Goal: Transaction & Acquisition: Purchase product/service

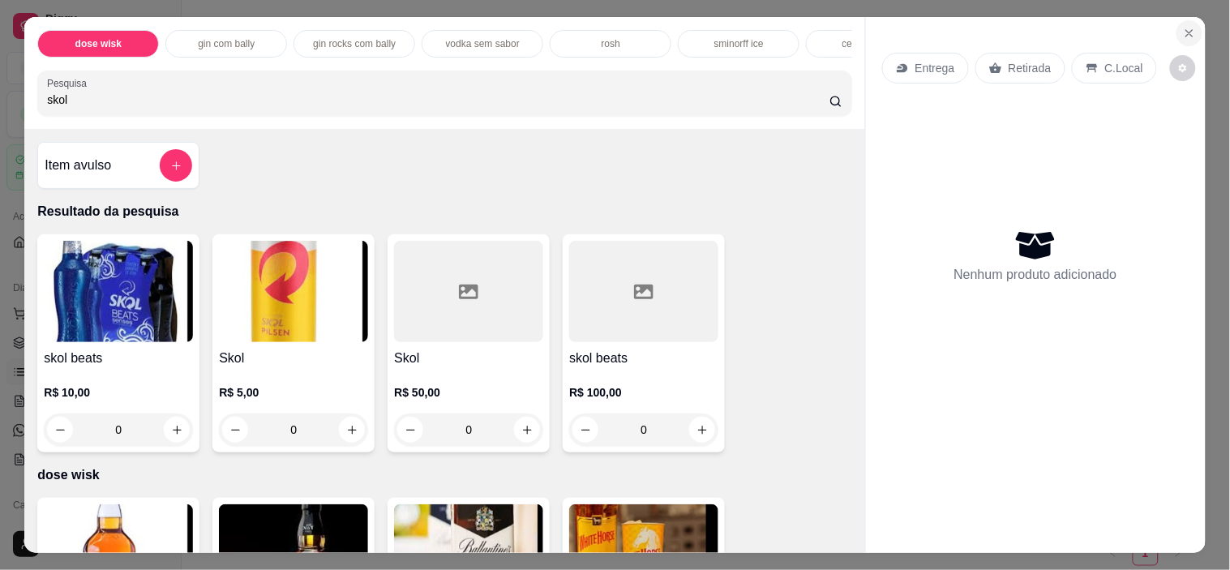
click at [1178, 20] on button "Close" at bounding box center [1189, 33] width 26 height 26
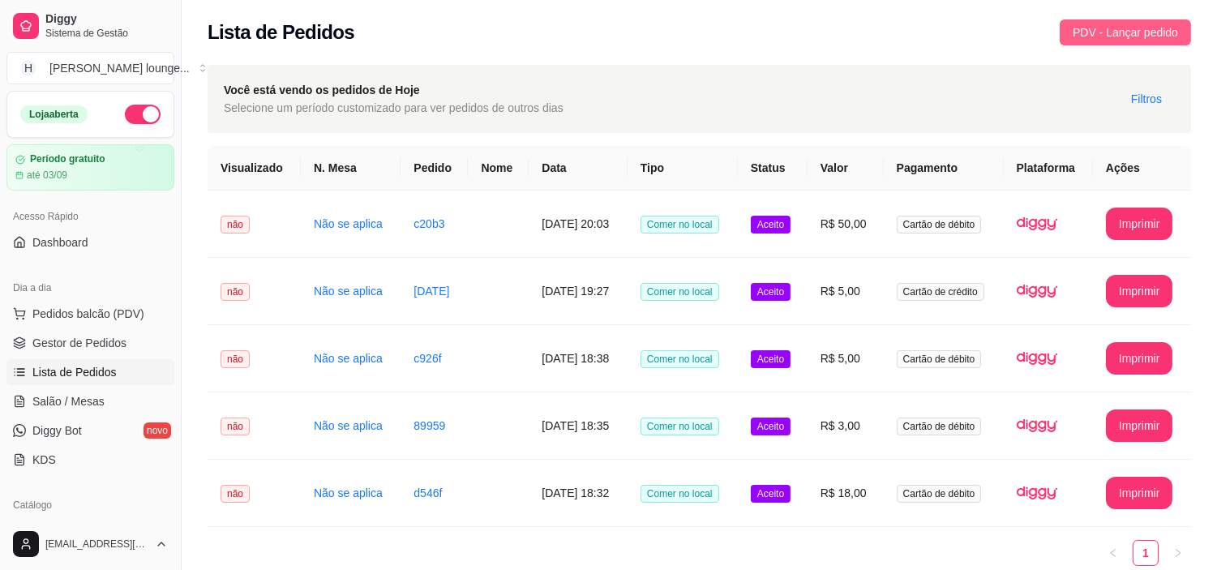
click at [1098, 25] on span "PDV - Lançar pedido" at bounding box center [1125, 33] width 105 height 18
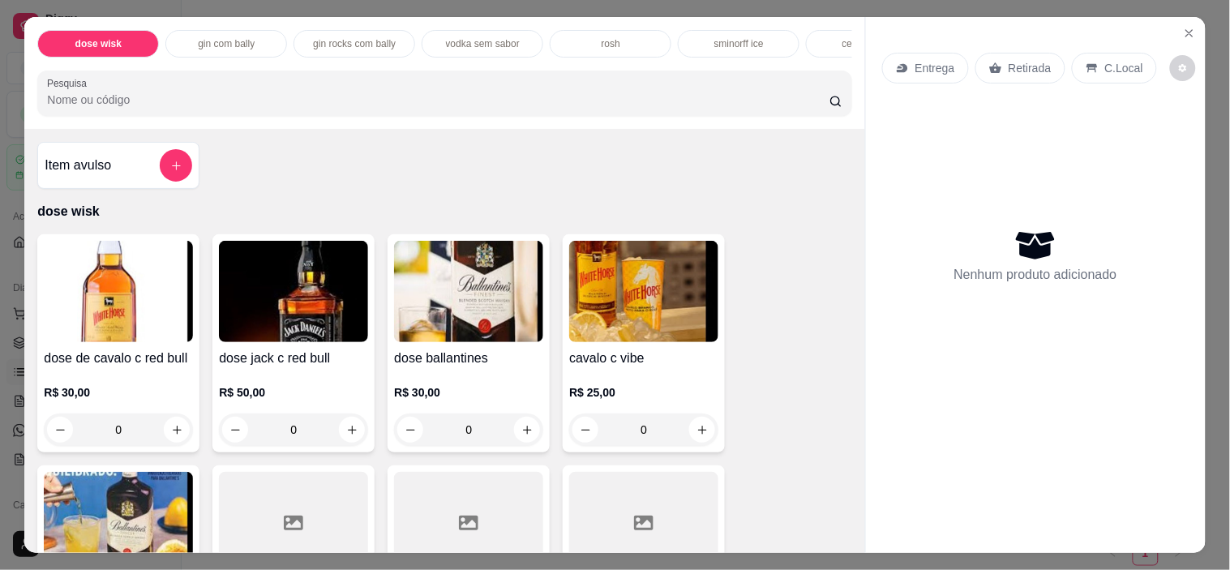
click at [597, 123] on div "dose wisk gin com bally gin rocks com bally vodka sem sabor rosh sminorff ice c…" at bounding box center [444, 73] width 840 height 112
click at [597, 100] on input "Pesquisa" at bounding box center [438, 100] width 782 height 16
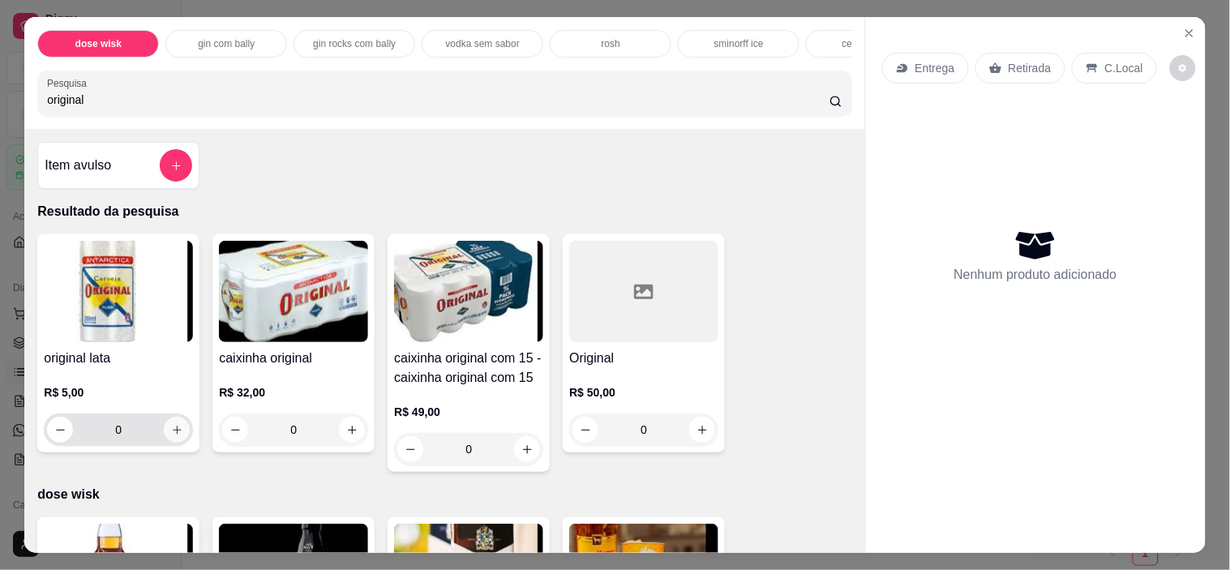
type input "original"
click at [171, 426] on button "increase-product-quantity" at bounding box center [177, 430] width 25 height 25
type input "1"
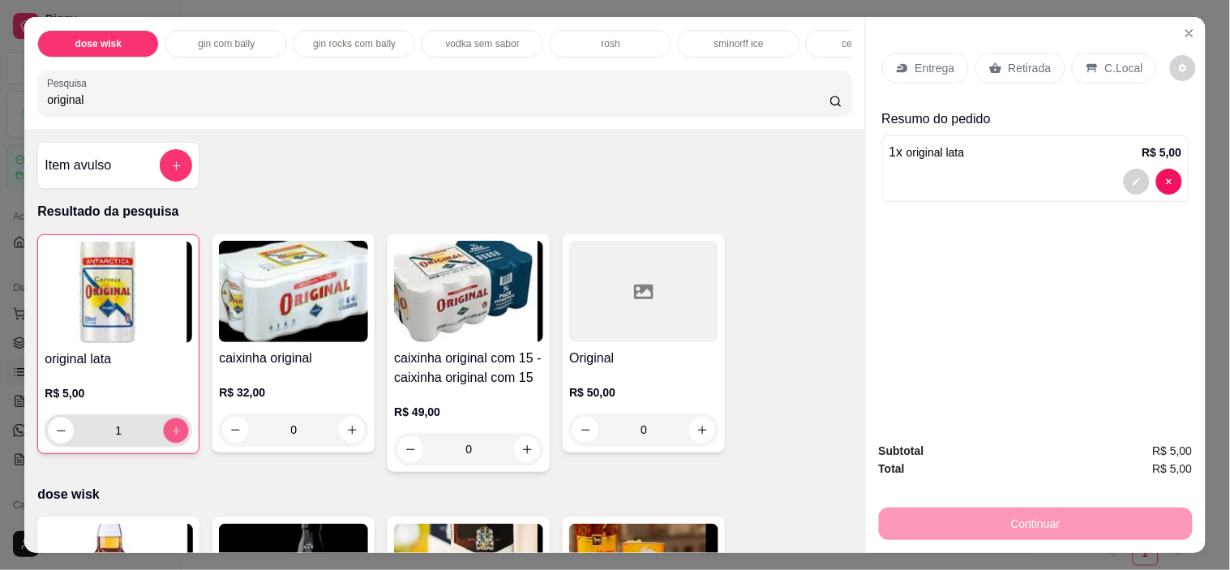
click at [171, 426] on button "increase-product-quantity" at bounding box center [176, 430] width 25 height 25
type input "2"
click at [171, 426] on button "increase-product-quantity" at bounding box center [176, 430] width 25 height 25
type input "3"
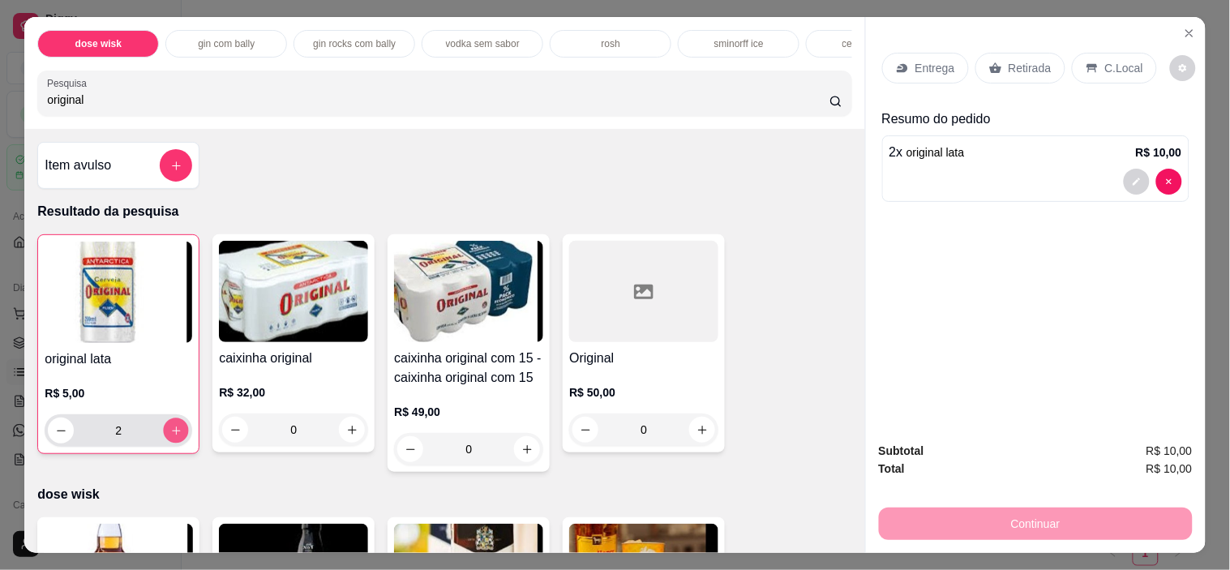
type input "3"
click at [171, 426] on button "increase-product-quantity" at bounding box center [176, 430] width 25 height 25
type input "4"
click at [171, 426] on button "increase-product-quantity" at bounding box center [176, 430] width 25 height 25
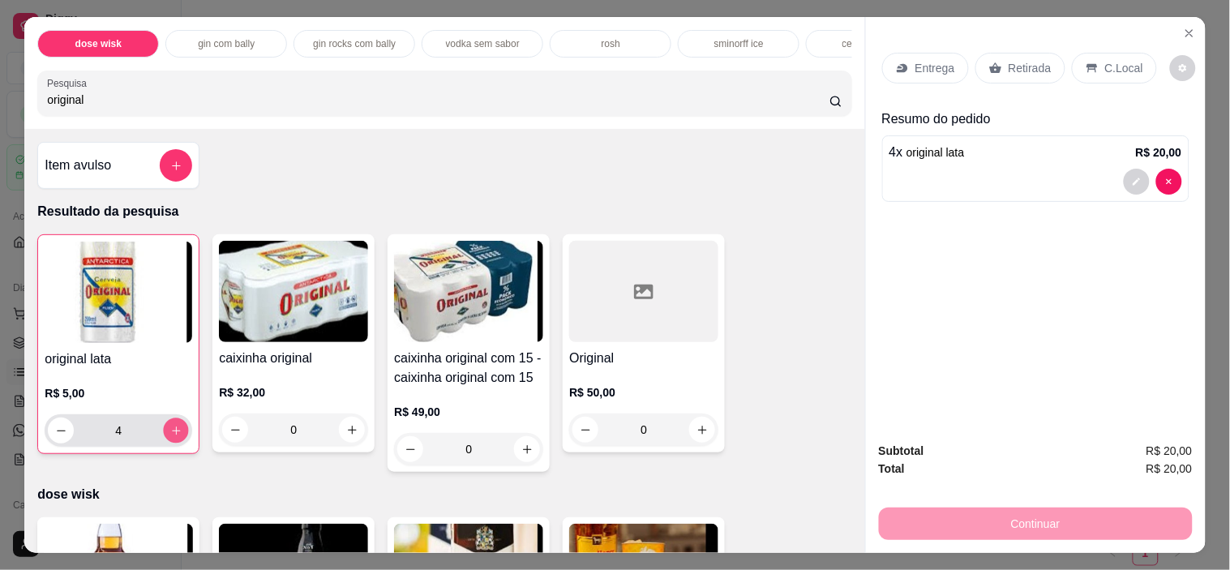
type input "5"
click at [171, 426] on button "increase-product-quantity" at bounding box center [176, 430] width 25 height 25
type input "6"
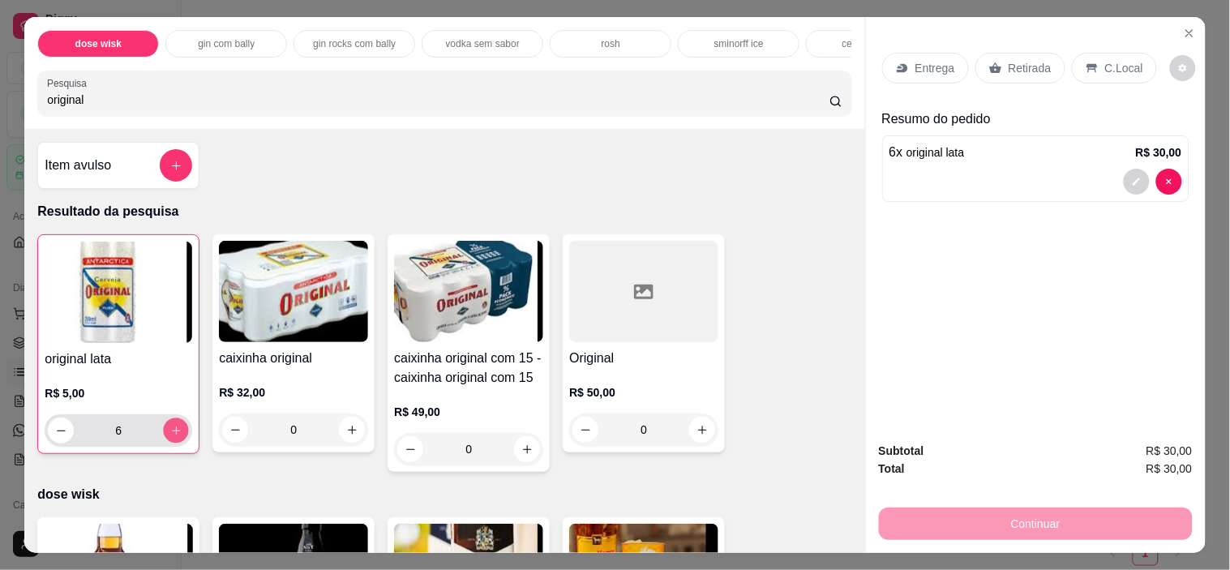
click at [171, 426] on button "increase-product-quantity" at bounding box center [176, 430] width 25 height 25
type input "7"
click at [1121, 66] on p "C.Local" at bounding box center [1124, 68] width 38 height 16
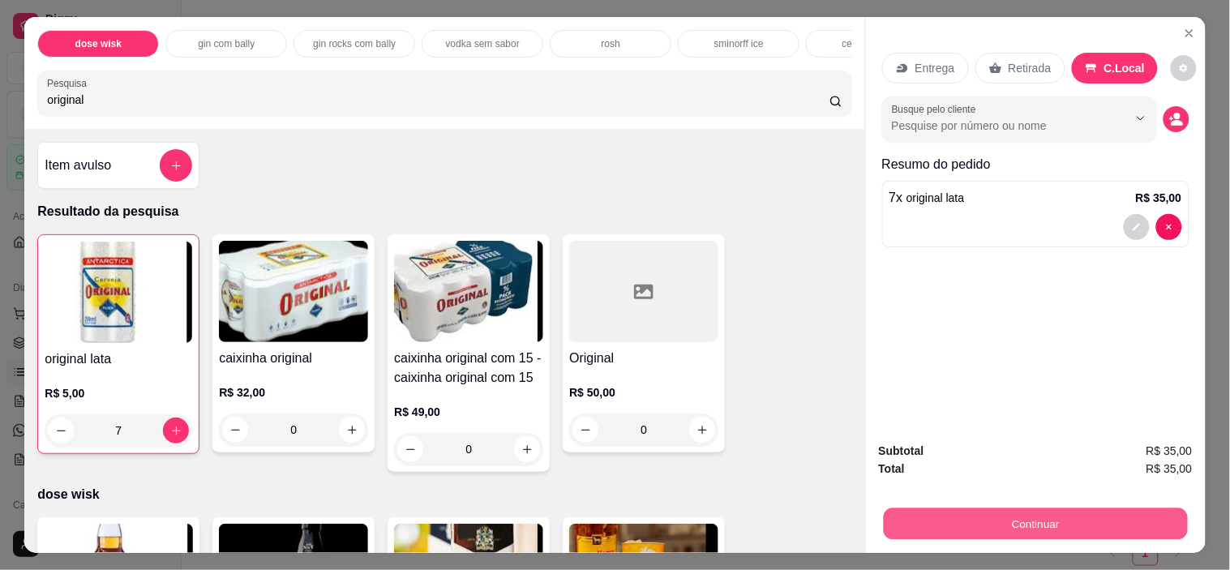
click at [1013, 520] on button "Continuar" at bounding box center [1035, 524] width 304 height 32
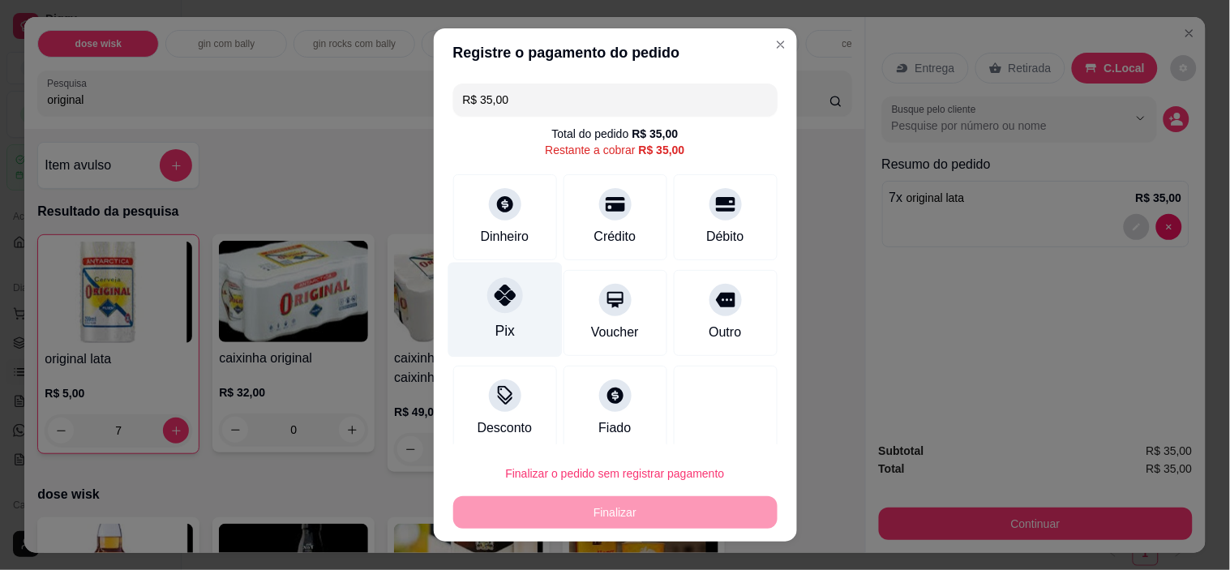
click at [452, 328] on div "Pix" at bounding box center [505, 310] width 114 height 95
type input "R$ 0,00"
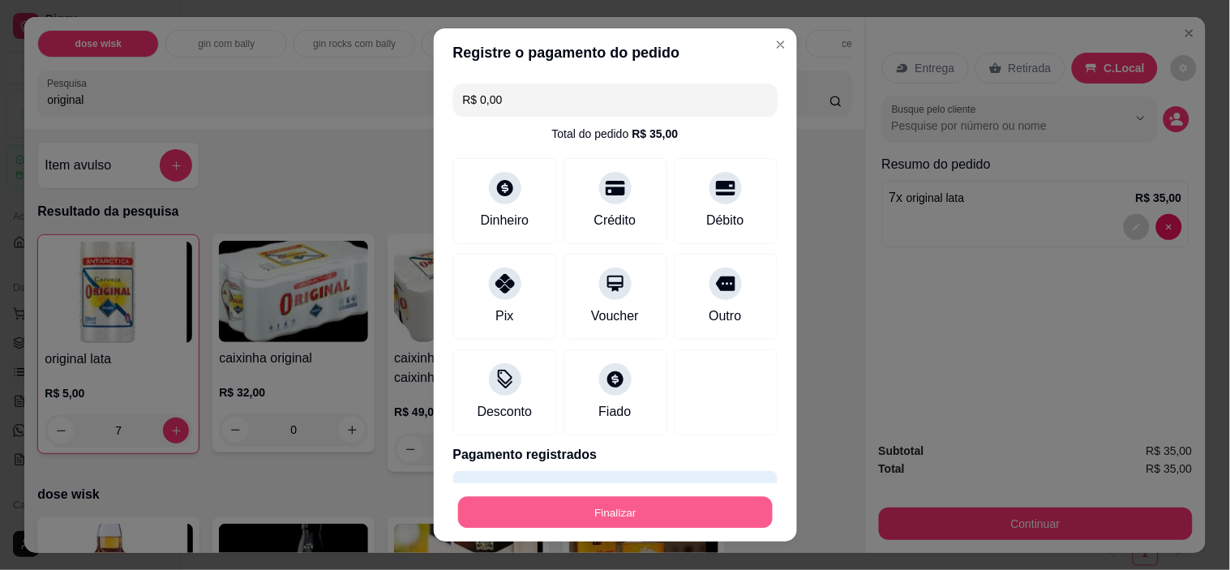
click at [539, 508] on button "Finalizar" at bounding box center [615, 512] width 315 height 32
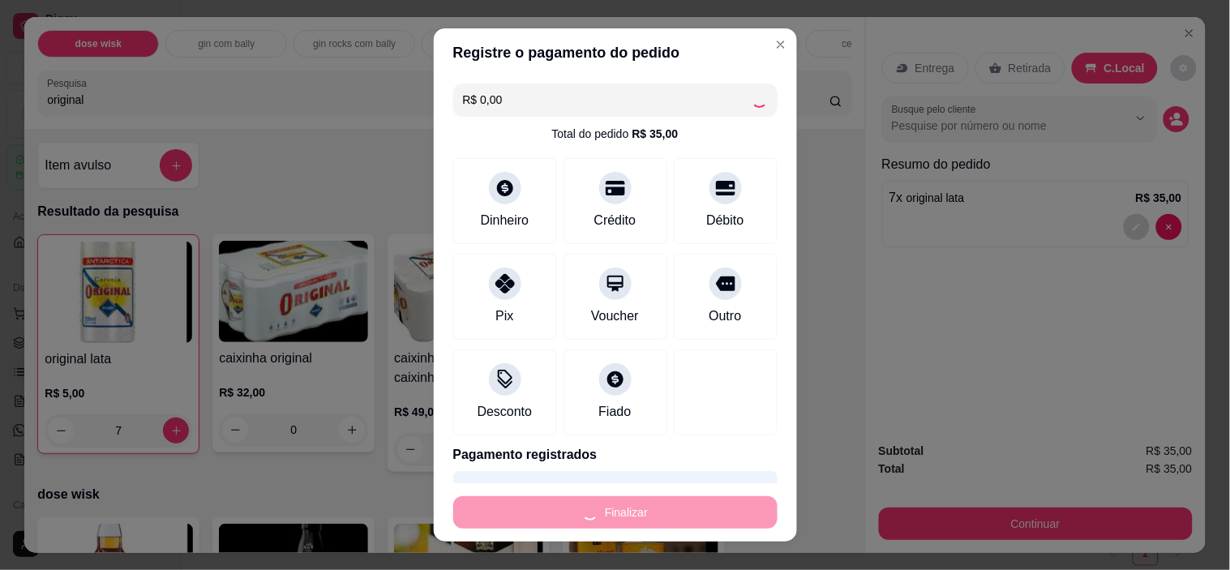
type input "0"
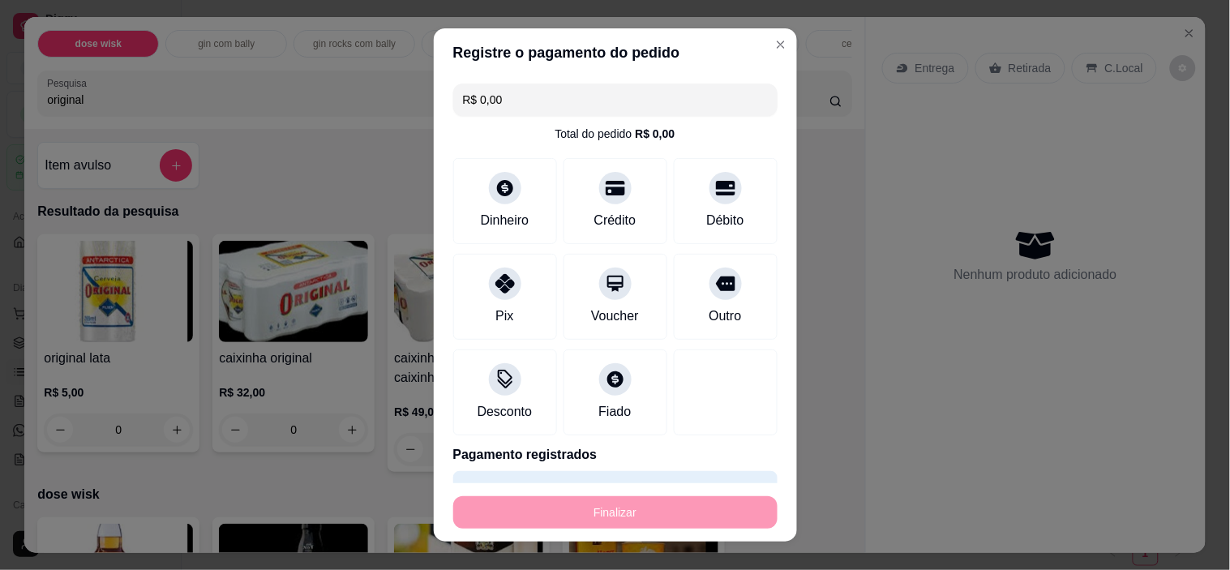
type input "-R$ 35,00"
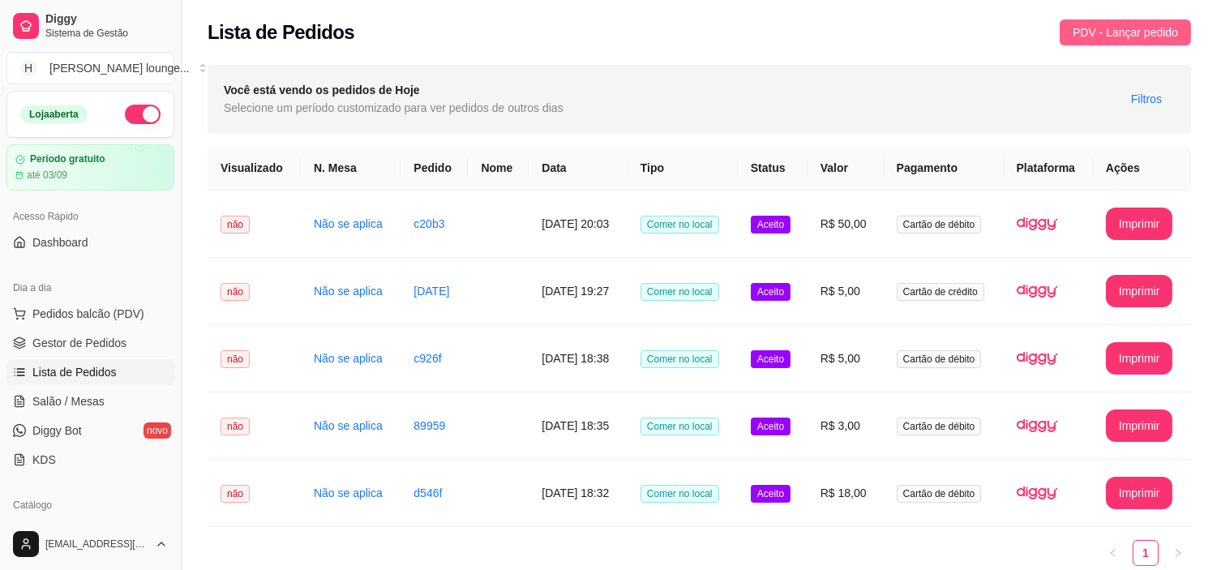
click at [1100, 39] on span "PDV - Lançar pedido" at bounding box center [1125, 33] width 105 height 18
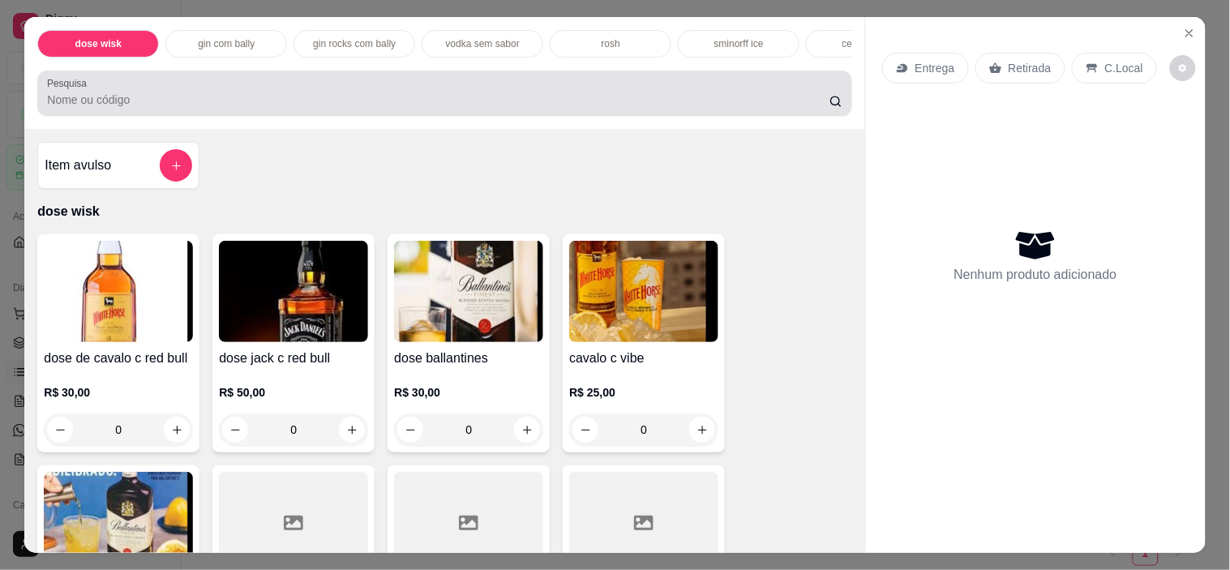
click at [662, 90] on div at bounding box center [444, 93] width 794 height 32
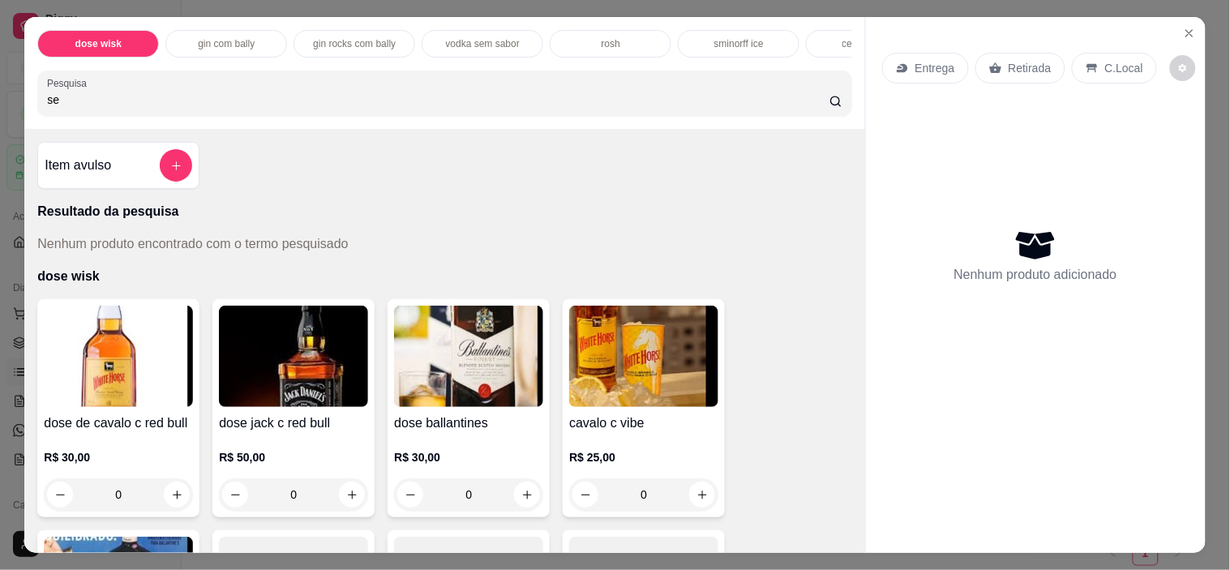
type input "s"
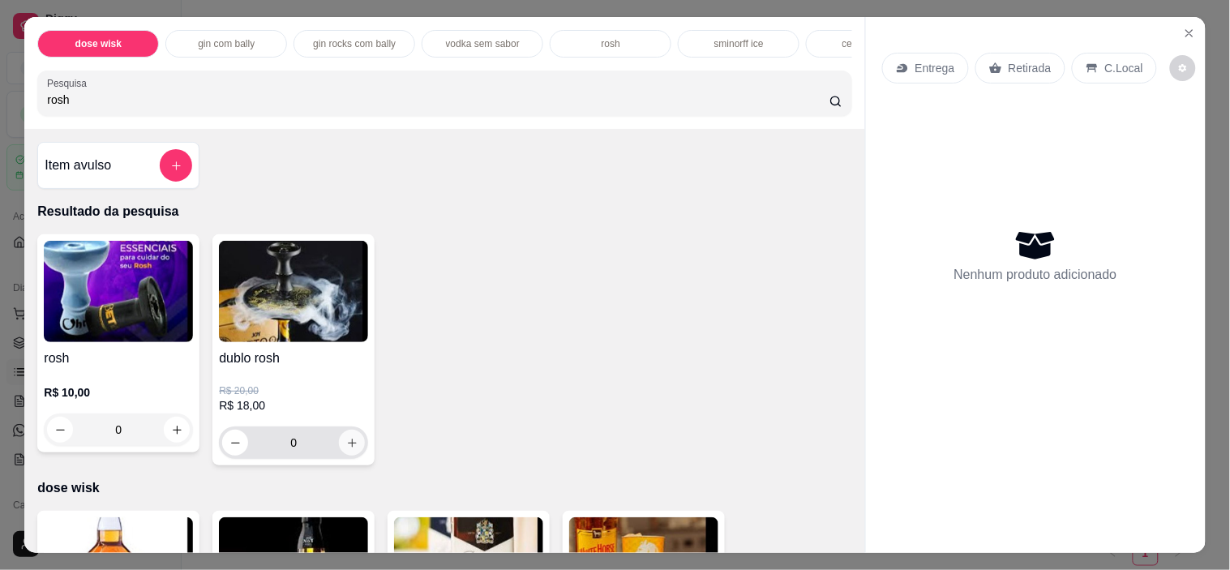
type input "rosh"
click at [347, 439] on button "increase-product-quantity" at bounding box center [352, 442] width 25 height 25
type input "1"
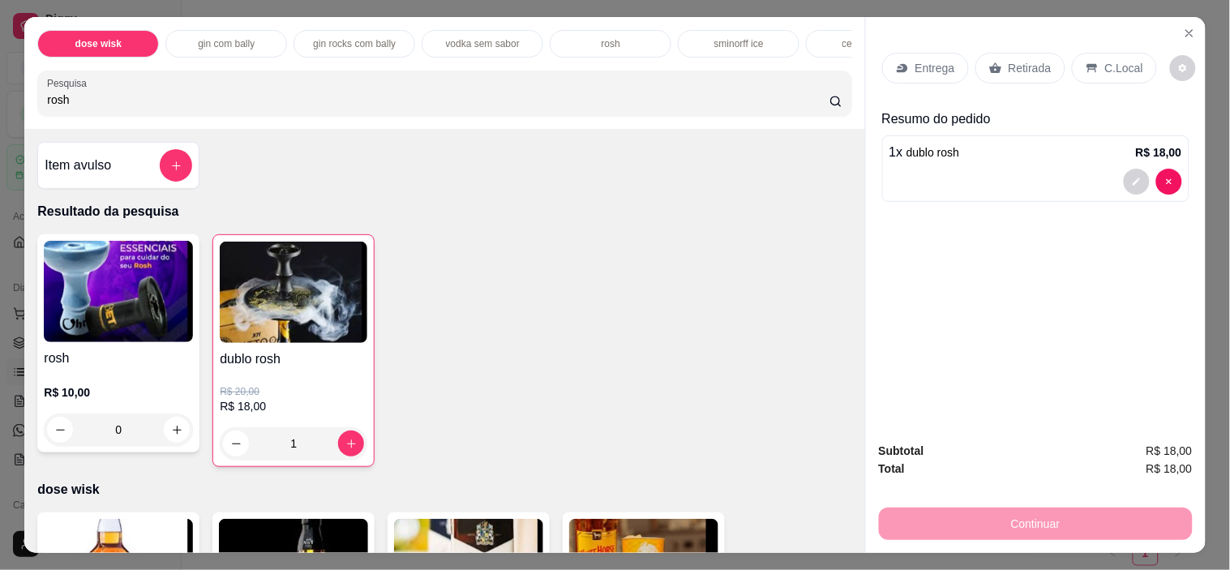
click at [1109, 60] on p "C.Local" at bounding box center [1124, 68] width 38 height 16
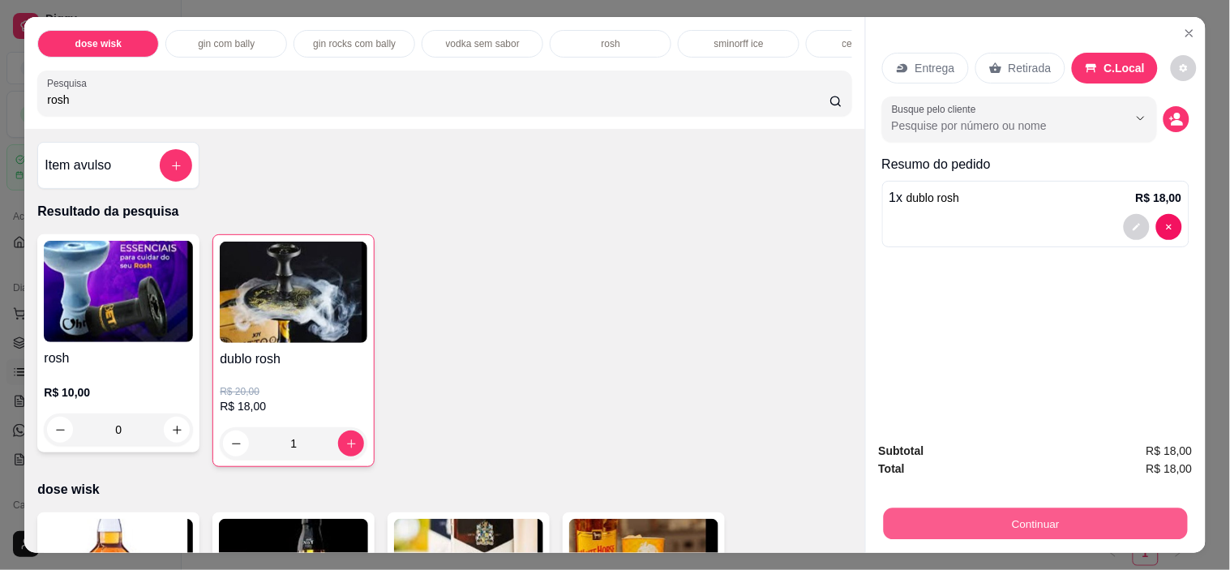
click at [981, 520] on button "Continuar" at bounding box center [1035, 524] width 304 height 32
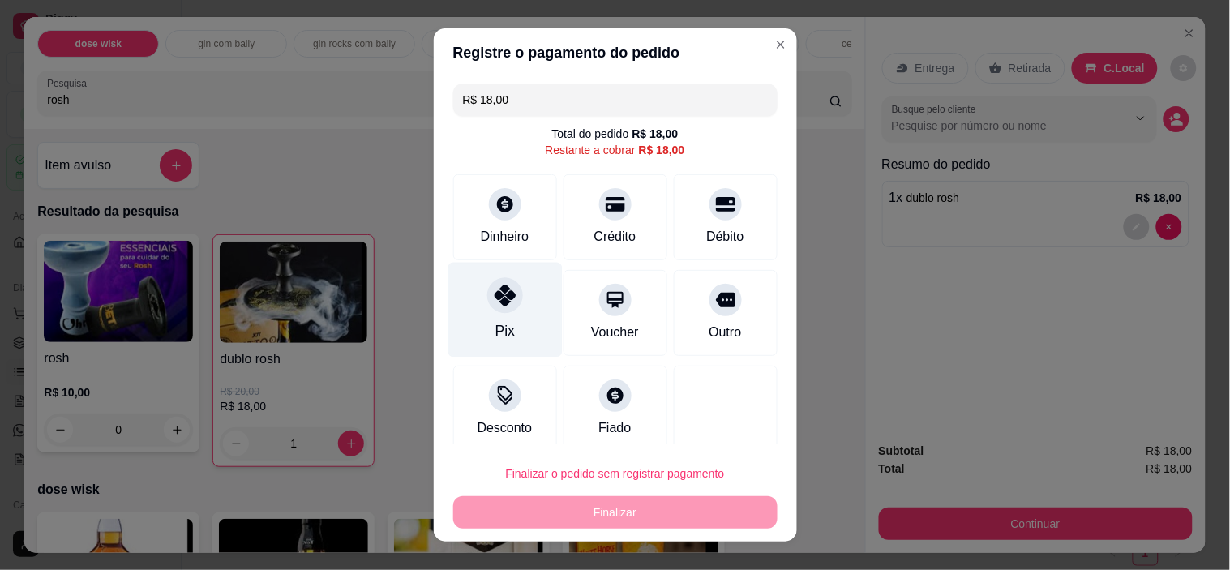
click at [511, 329] on div "Pix" at bounding box center [505, 310] width 114 height 95
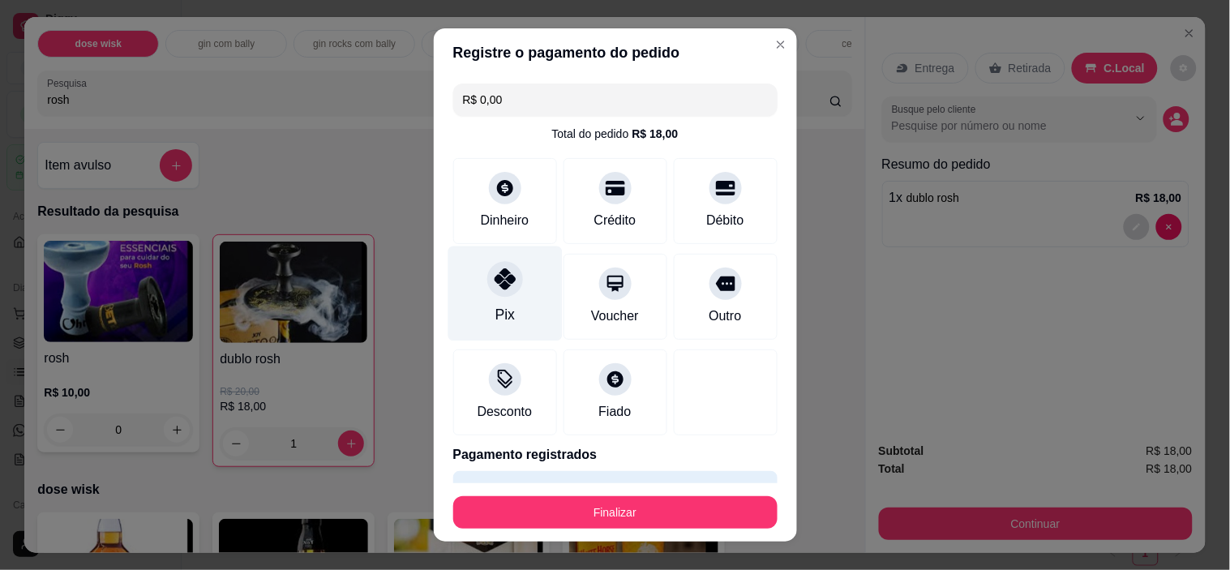
type input "R$ 0,00"
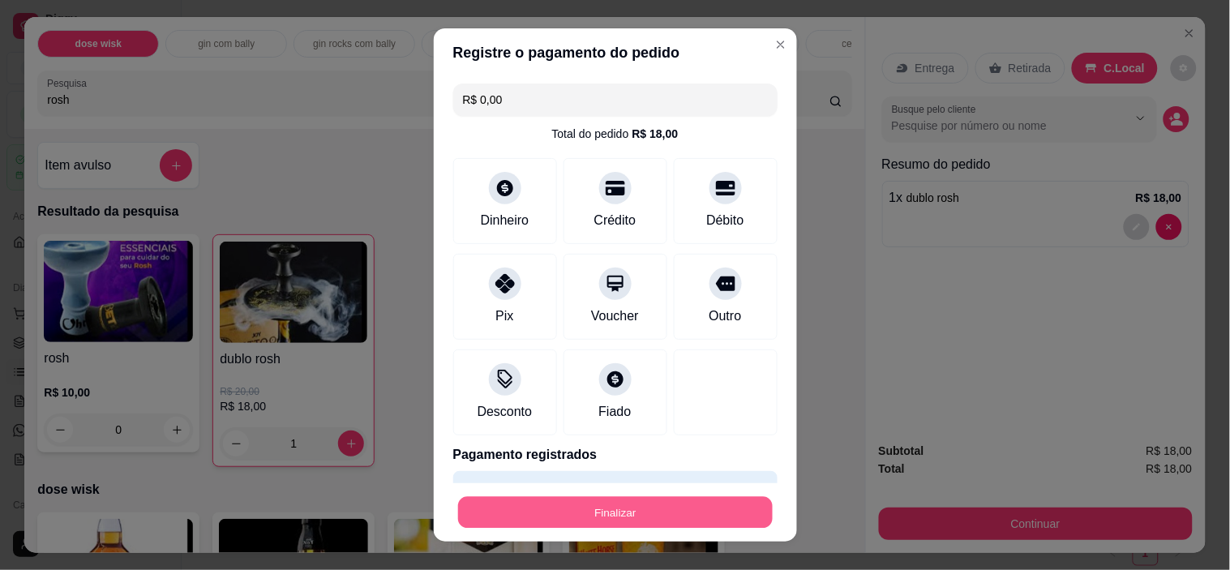
click at [537, 508] on button "Finalizar" at bounding box center [615, 512] width 315 height 32
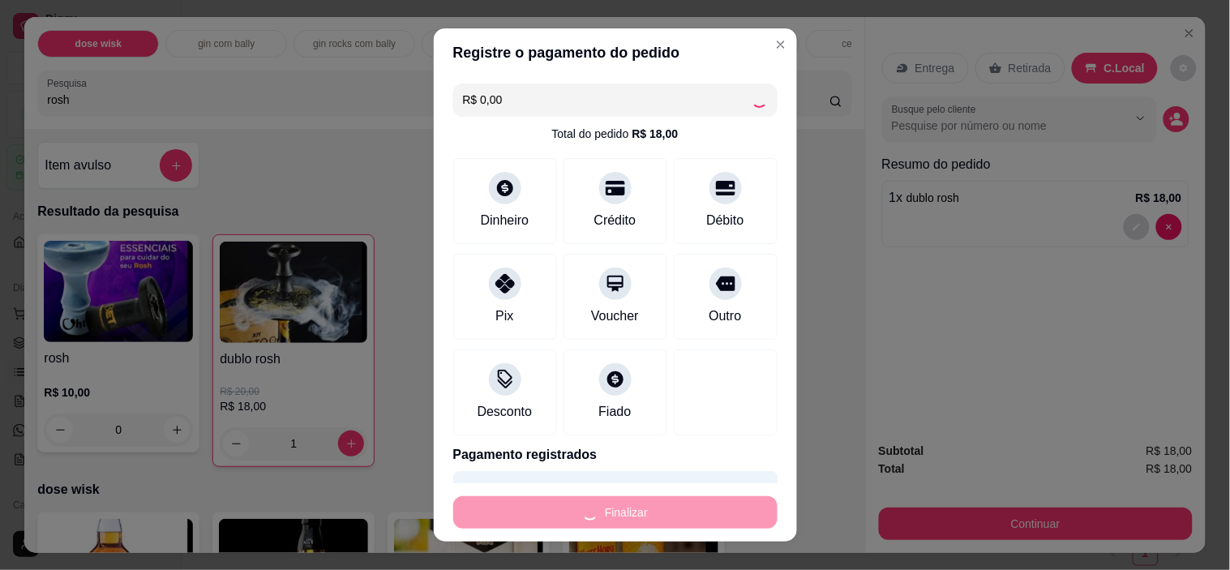
type input "0"
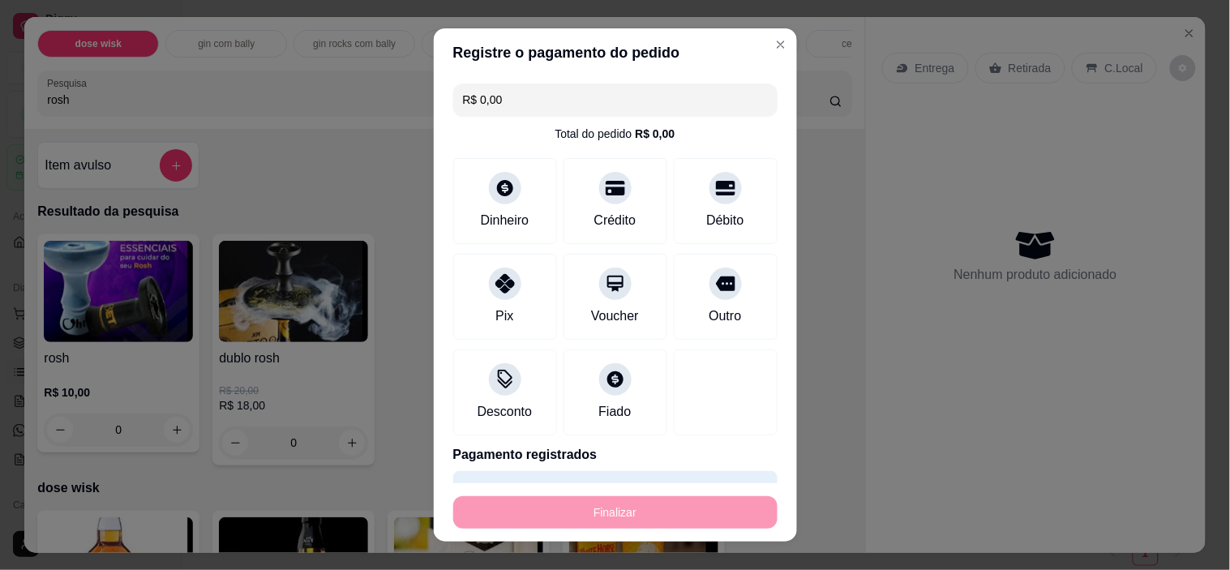
type input "-R$ 18,00"
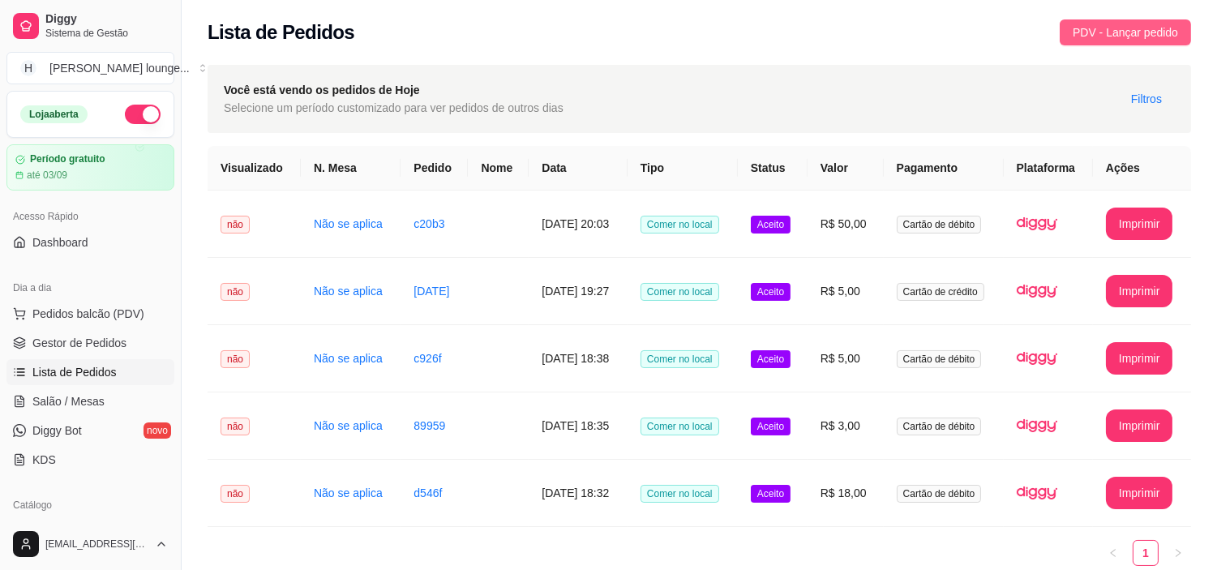
click at [1099, 33] on span "PDV - Lançar pedido" at bounding box center [1125, 33] width 105 height 18
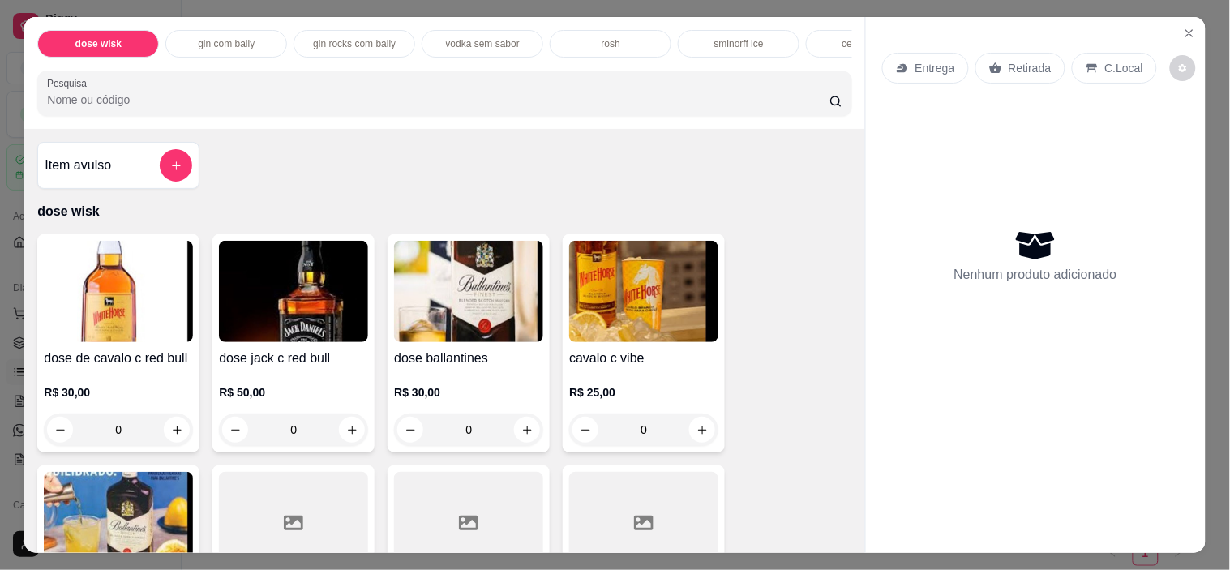
click at [724, 107] on input "Pesquisa" at bounding box center [438, 100] width 782 height 16
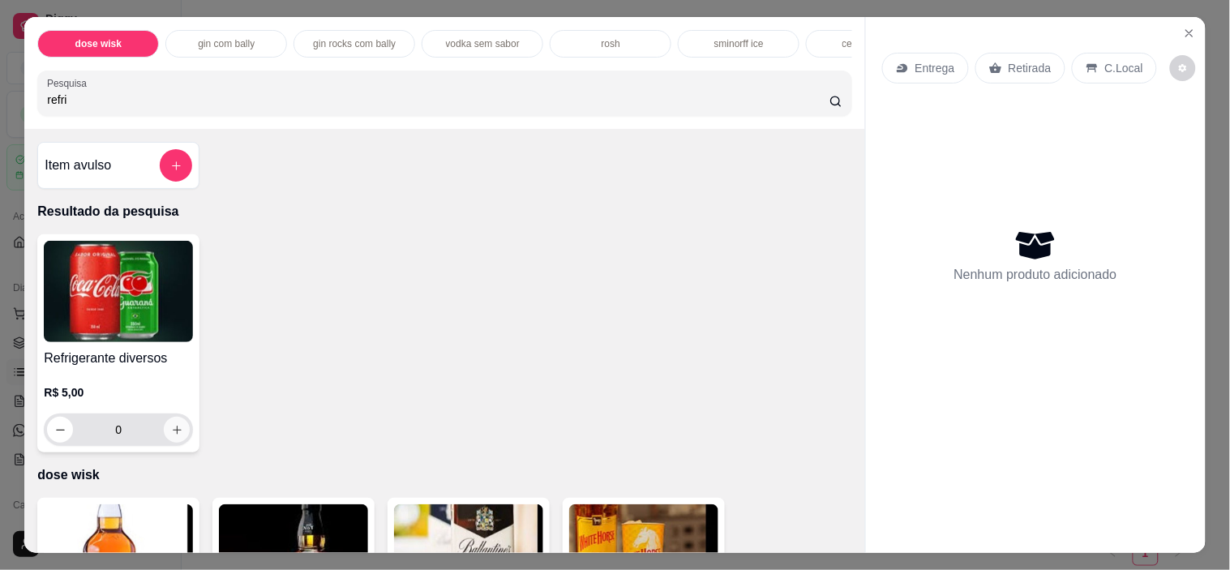
type input "refri"
click at [171, 436] on icon "increase-product-quantity" at bounding box center [177, 430] width 12 height 12
type input "1"
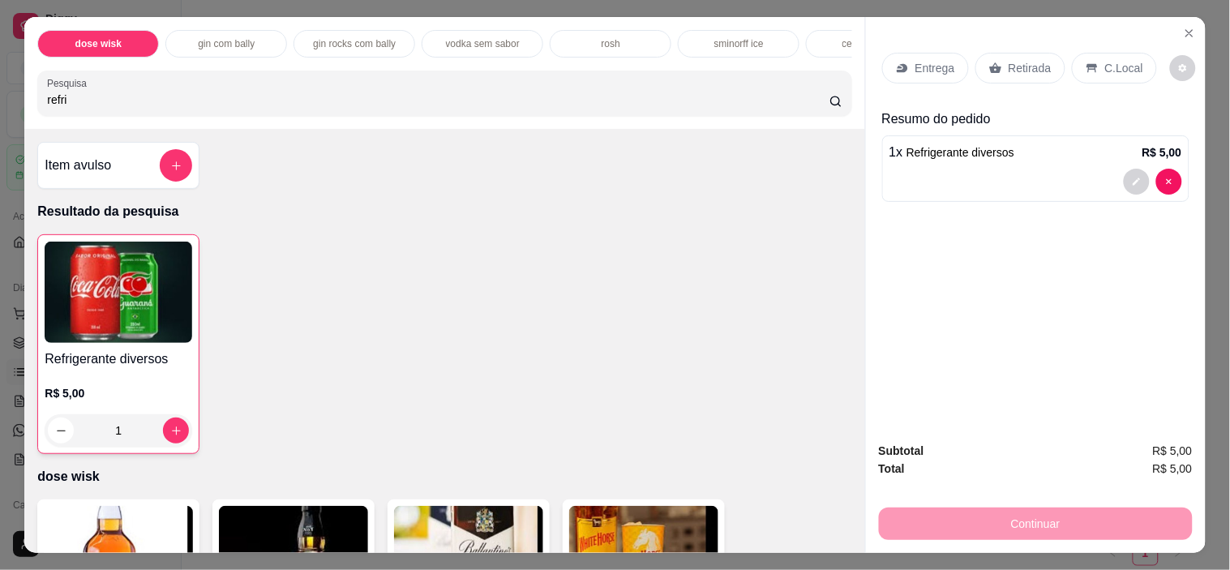
click at [1093, 58] on div "C.Local" at bounding box center [1114, 68] width 85 height 31
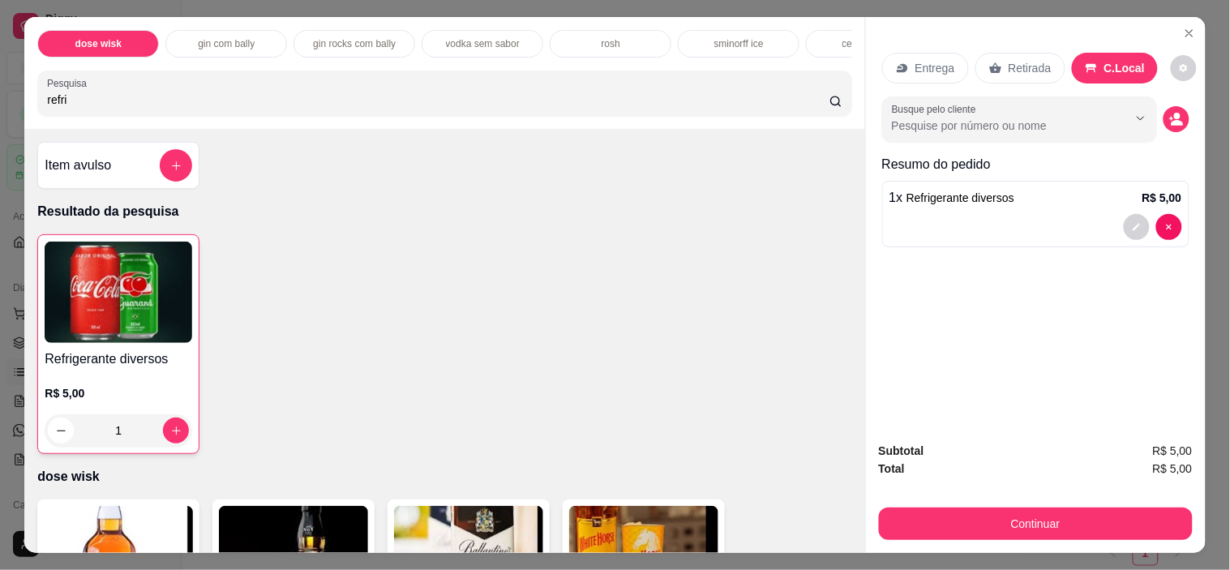
click at [957, 503] on div "Continuar" at bounding box center [1036, 521] width 314 height 36
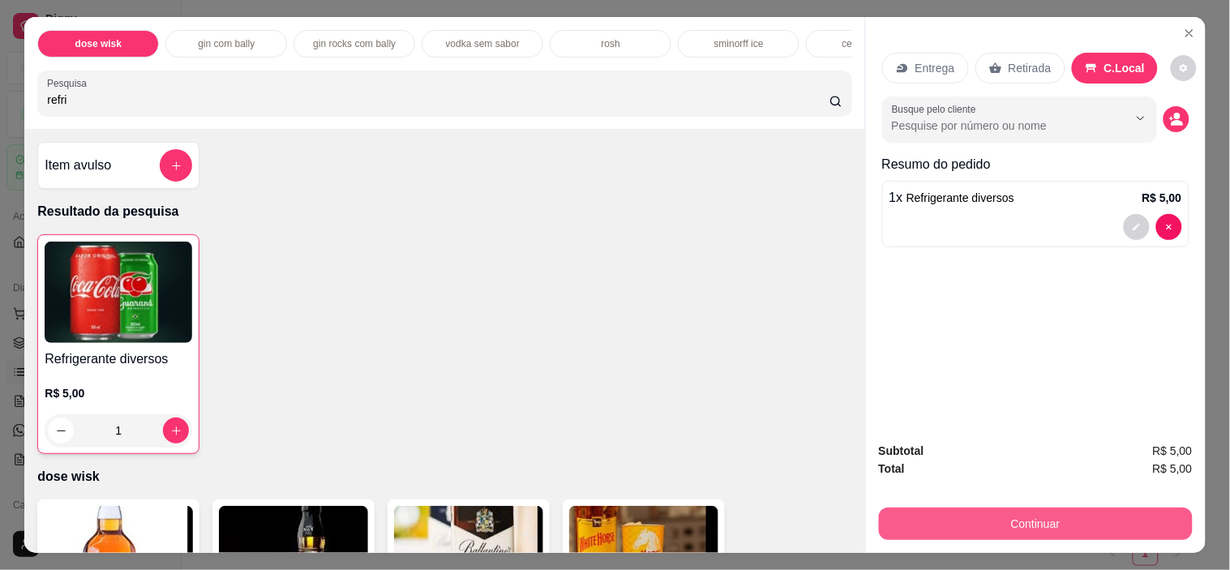
click at [954, 508] on button "Continuar" at bounding box center [1036, 524] width 314 height 32
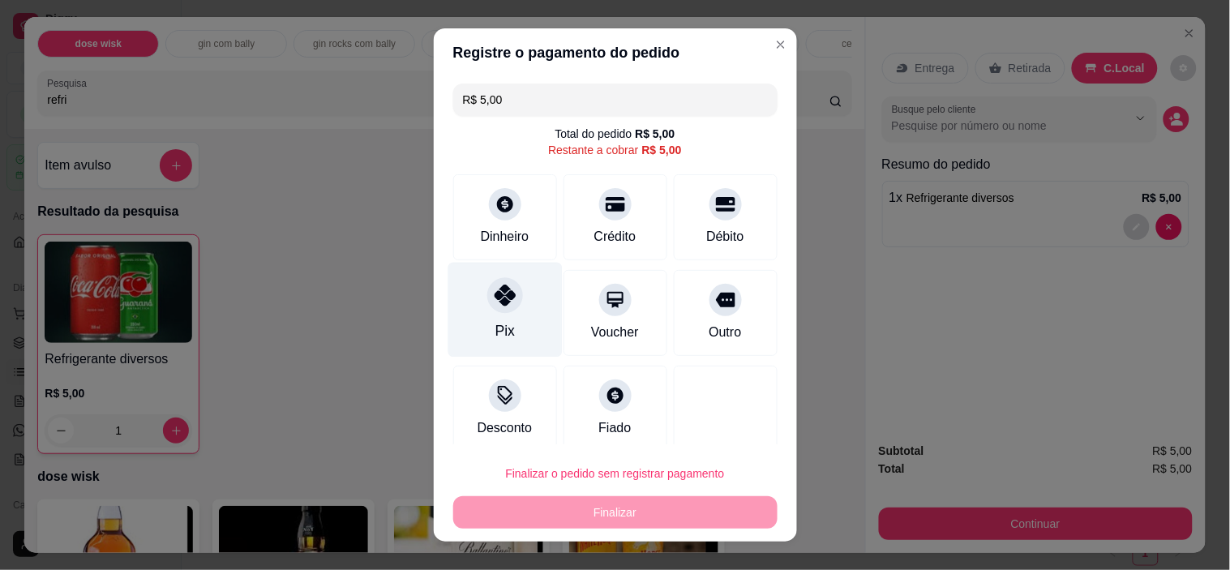
click at [515, 338] on div "Pix" at bounding box center [505, 310] width 114 height 95
type input "R$ 0,00"
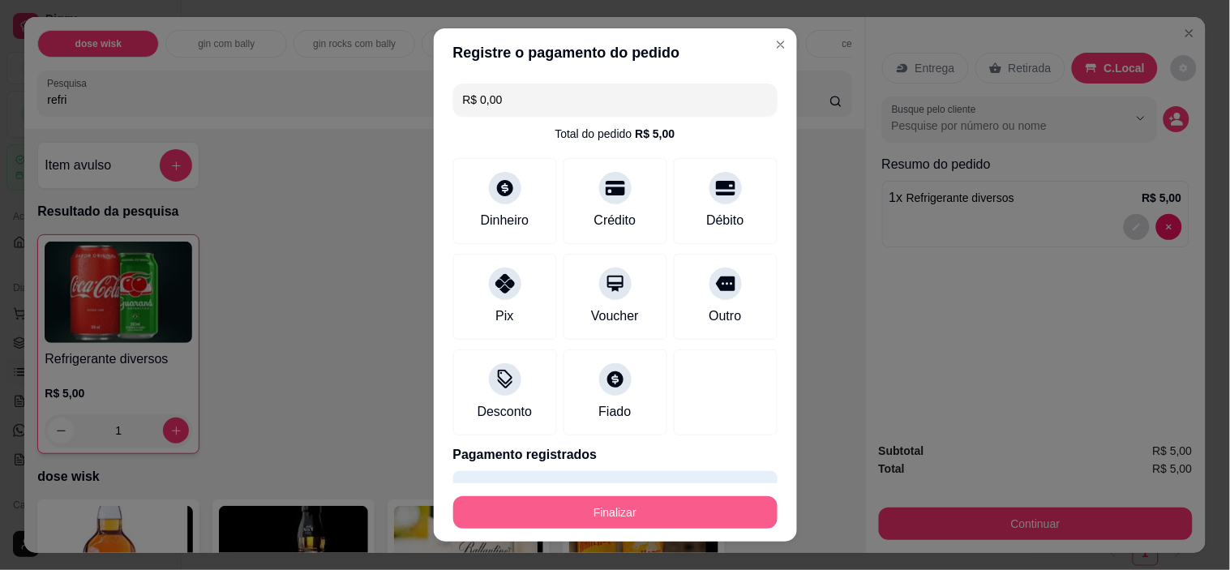
click at [556, 505] on button "Finalizar" at bounding box center [615, 512] width 324 height 32
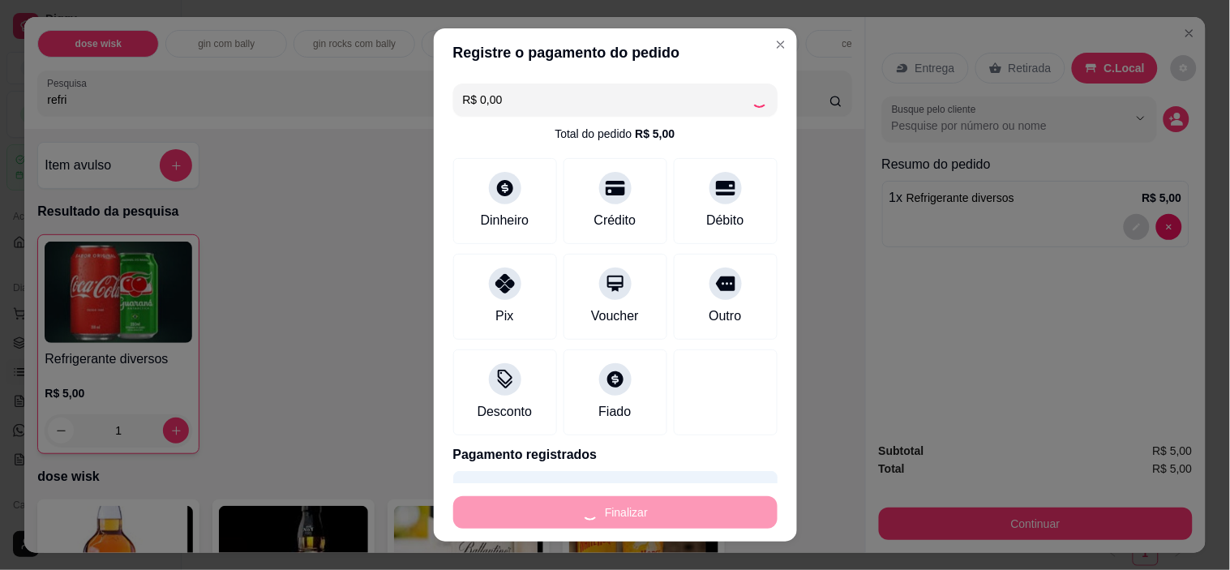
type input "0"
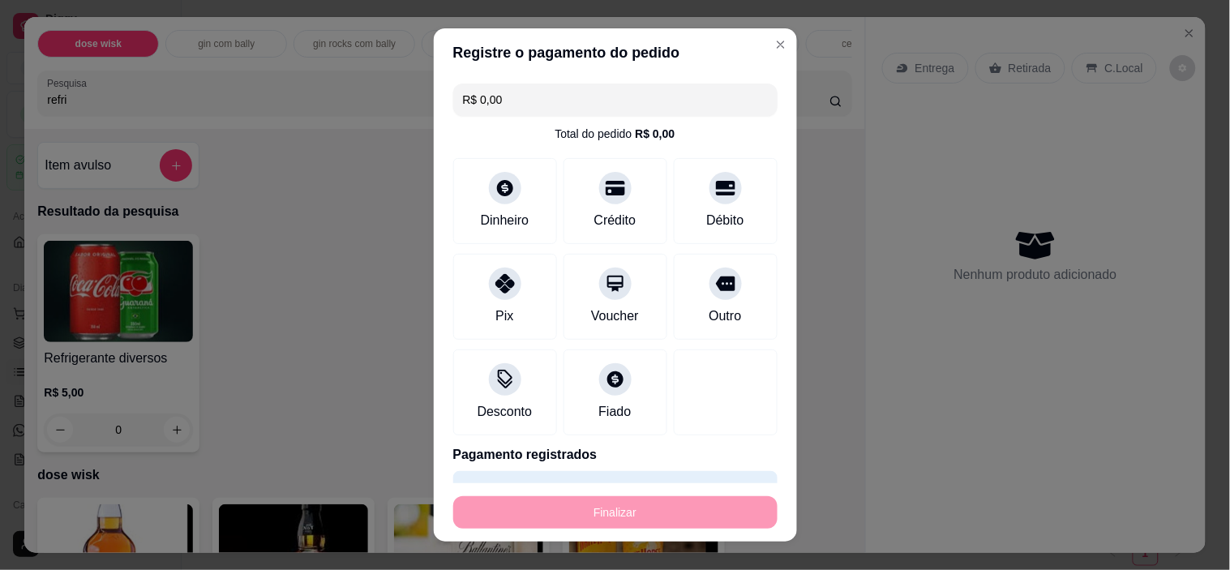
type input "-R$ 5,00"
